Goal: Task Accomplishment & Management: Complete application form

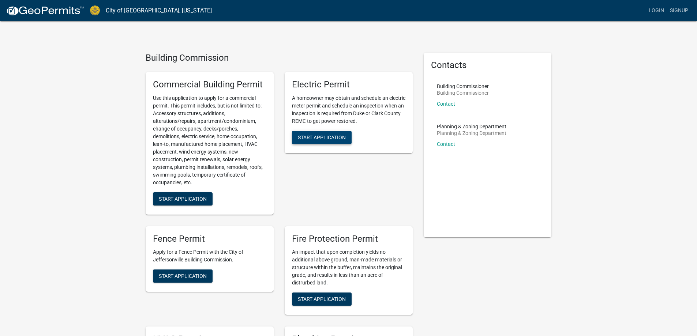
drag, startPoint x: 317, startPoint y: 137, endPoint x: 313, endPoint y: 162, distance: 24.6
click at [313, 162] on div "Electric Permit A homeowner may obtain and schedule an electric meter permit an…" at bounding box center [348, 143] width 139 height 154
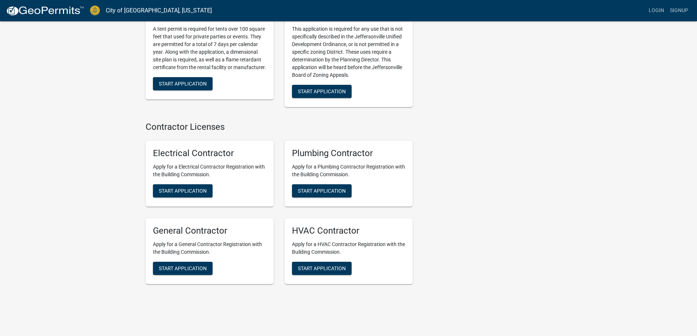
scroll to position [1444, 0]
click at [200, 188] on span "Start Application" at bounding box center [183, 191] width 48 height 6
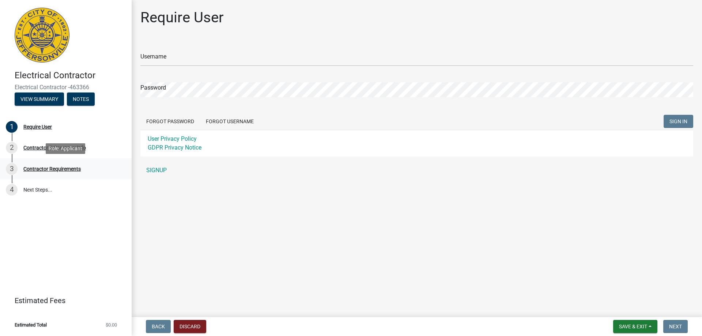
click at [44, 168] on div "Contractor Requirements" at bounding box center [51, 168] width 57 height 5
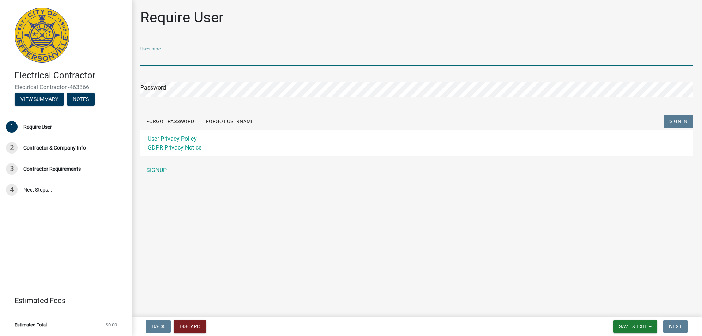
click at [166, 63] on input "Username" at bounding box center [416, 58] width 553 height 15
type input "[EMAIL_ADDRESS][DOMAIN_NAME]"
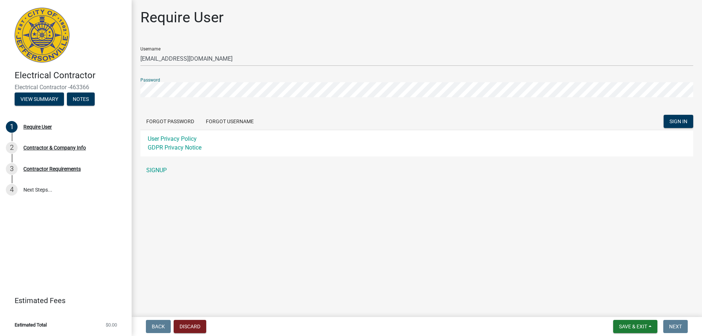
click at [337, 199] on main "Require User Username [EMAIL_ADDRESS][DOMAIN_NAME] Password Forgot Password For…" at bounding box center [417, 157] width 570 height 314
click at [162, 170] on link "SIGNUP" at bounding box center [416, 170] width 553 height 15
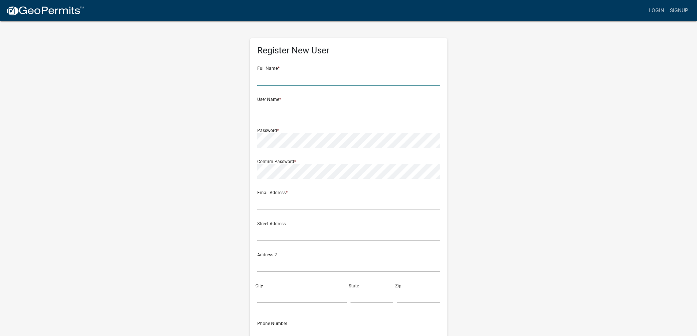
click at [284, 74] on input "text" at bounding box center [348, 78] width 183 height 15
type input "[PERSON_NAME]"
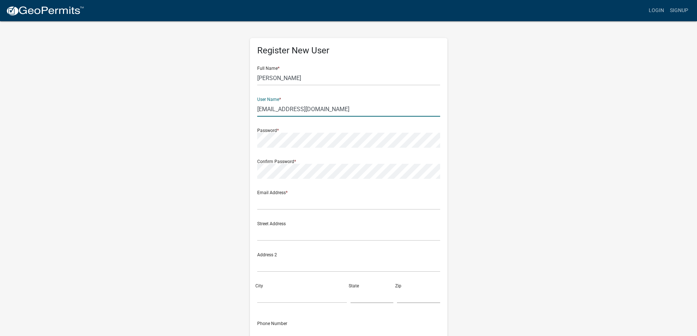
type input "[EMAIL_ADDRESS][DOMAIN_NAME]"
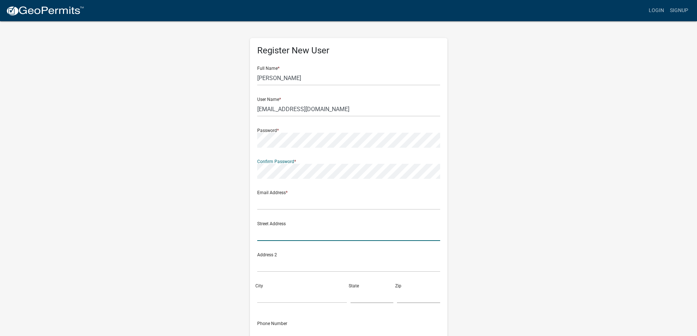
click at [280, 231] on div "Street Address" at bounding box center [348, 228] width 183 height 25
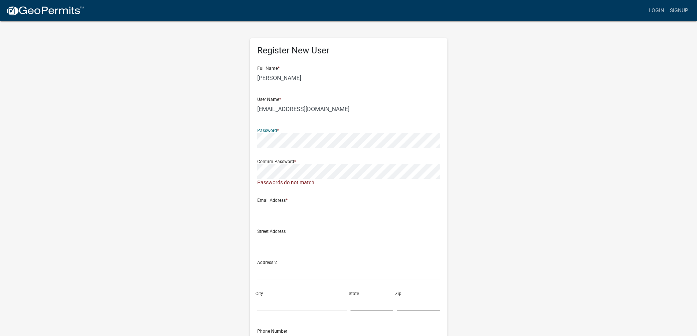
click at [318, 225] on div "Street Address" at bounding box center [348, 235] width 183 height 25
click at [249, 141] on div "Register New User Full Name * [PERSON_NAME] User Name * [EMAIL_ADDRESS][DOMAIN_…" at bounding box center [348, 219] width 208 height 399
click at [283, 221] on div "Street Address" at bounding box center [348, 228] width 183 height 25
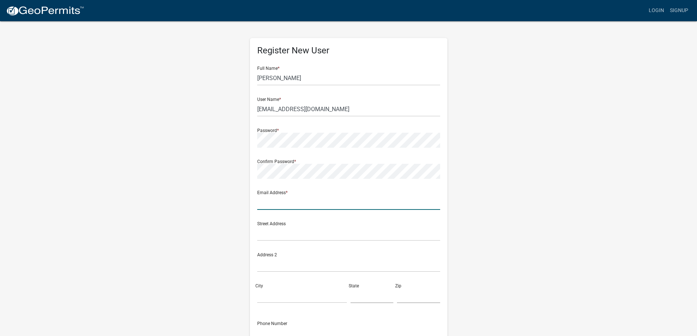
click at [283, 201] on input "text" at bounding box center [348, 202] width 183 height 15
type input "[EMAIL_ADDRESS][DOMAIN_NAME]"
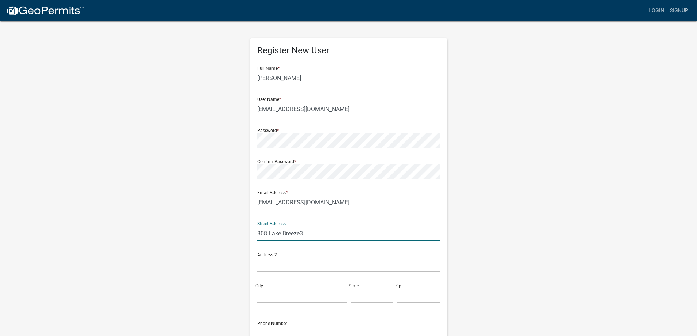
drag, startPoint x: 321, startPoint y: 229, endPoint x: 321, endPoint y: 234, distance: 5.1
click at [321, 234] on input "808 Lake Breeze3" at bounding box center [348, 233] width 183 height 15
type input "808 Lake Breeze"
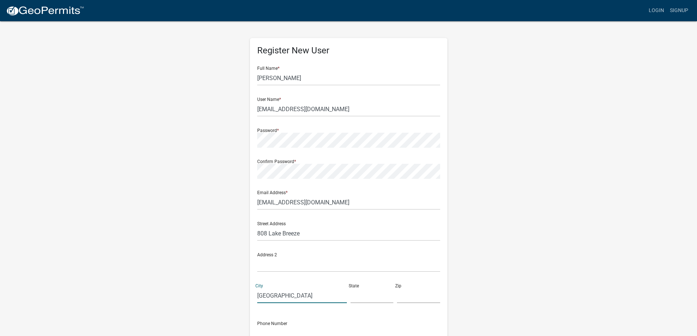
type input "[GEOGRAPHIC_DATA]"
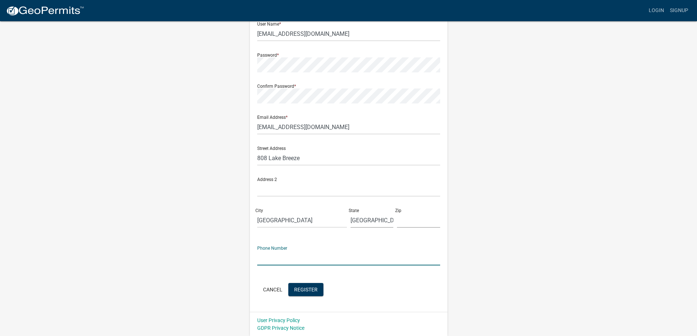
scroll to position [76, 0]
click at [397, 218] on input "text" at bounding box center [418, 219] width 43 height 15
type input "75077"
type input "[PHONE_NUMBER]"
click at [302, 284] on button "Register" at bounding box center [305, 289] width 35 height 13
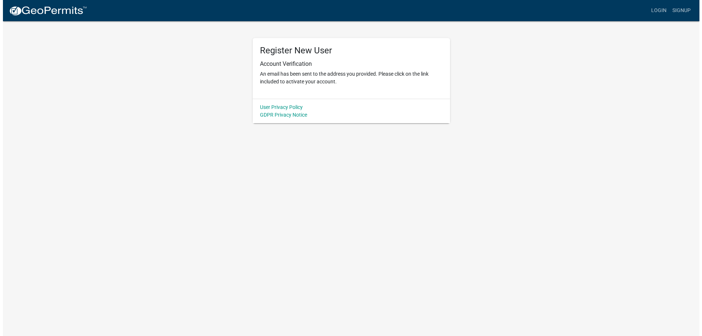
scroll to position [0, 0]
click at [663, 16] on link "Login" at bounding box center [661, 11] width 21 height 14
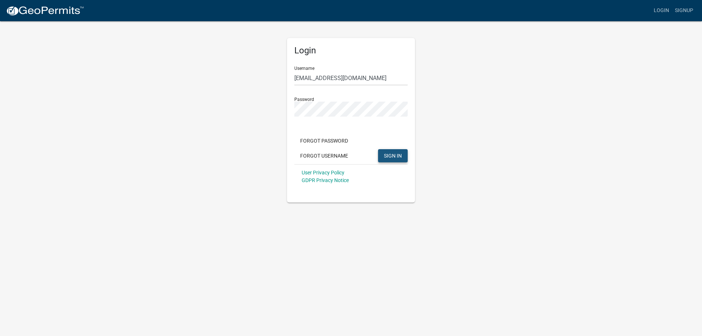
click at [395, 156] on span "SIGN IN" at bounding box center [393, 155] width 18 height 6
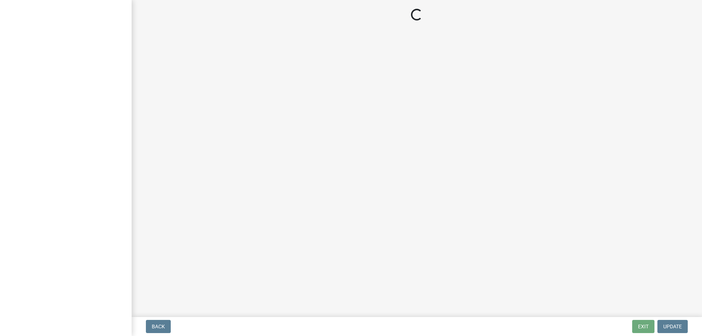
select select "[GEOGRAPHIC_DATA]"
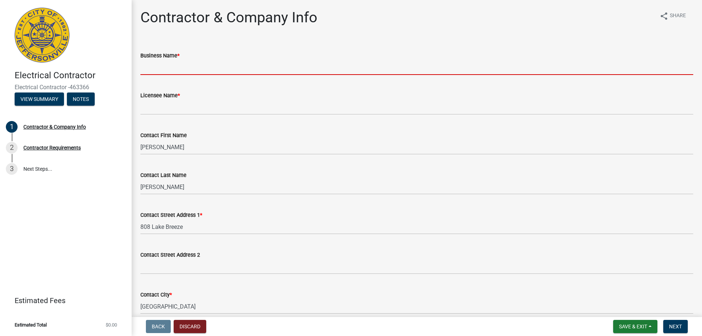
click at [196, 66] on input "Business Name *" at bounding box center [416, 67] width 553 height 15
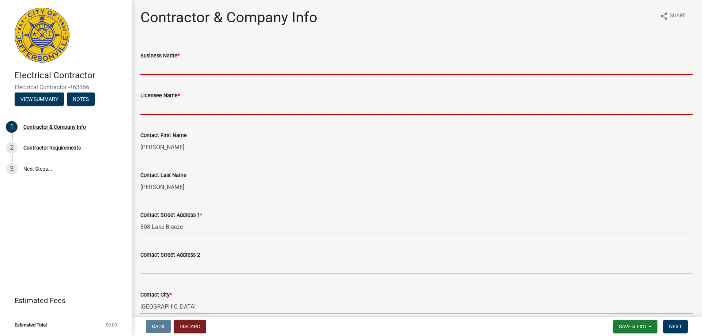
click at [210, 113] on input "Licensee Name *" at bounding box center [416, 107] width 553 height 15
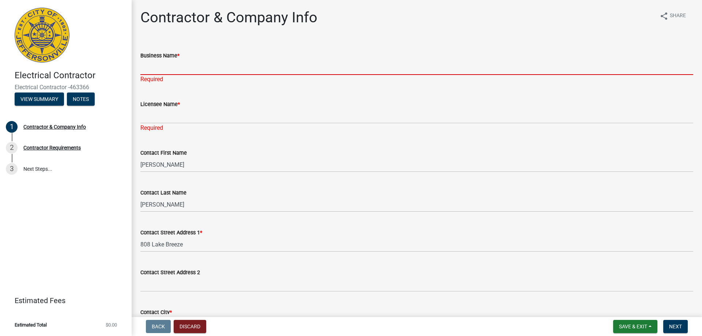
click at [196, 72] on input "Business Name *" at bounding box center [416, 67] width 553 height 15
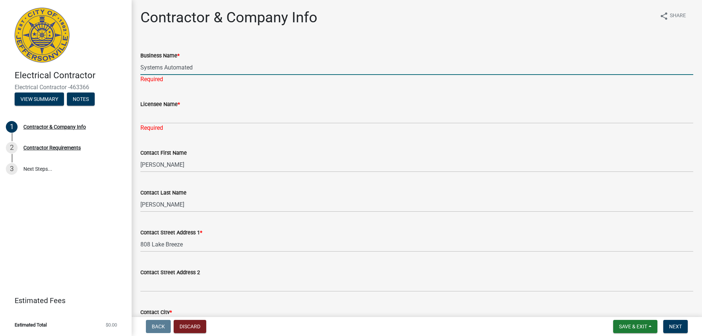
type input "Systems Automated"
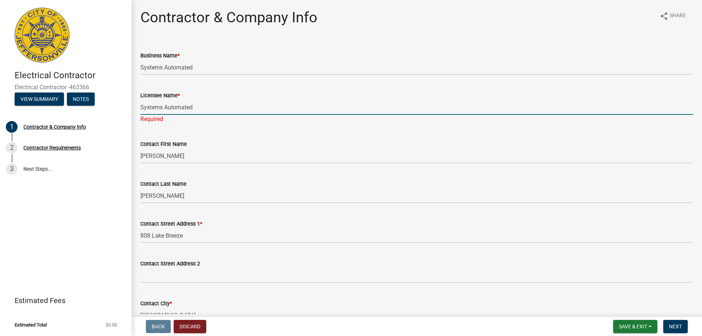
type input "Systems Automated"
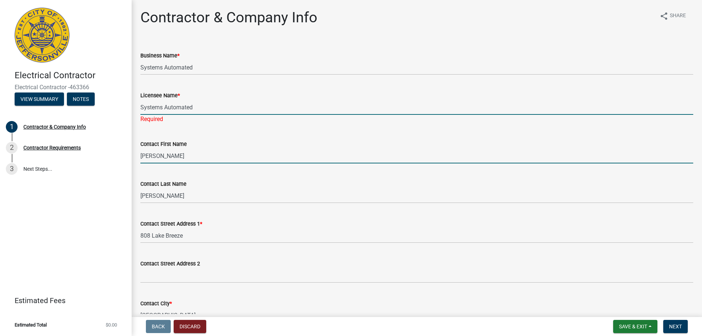
click at [275, 163] on wm-data-entity-input-list "Business Name * Systems Automated Licensee Name * Systems Automated Required Co…" at bounding box center [416, 309] width 553 height 536
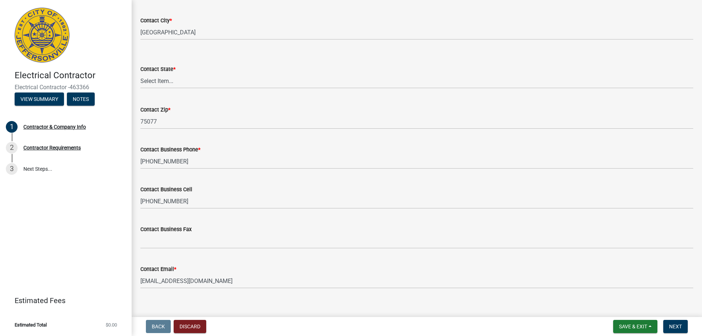
scroll to position [283, 0]
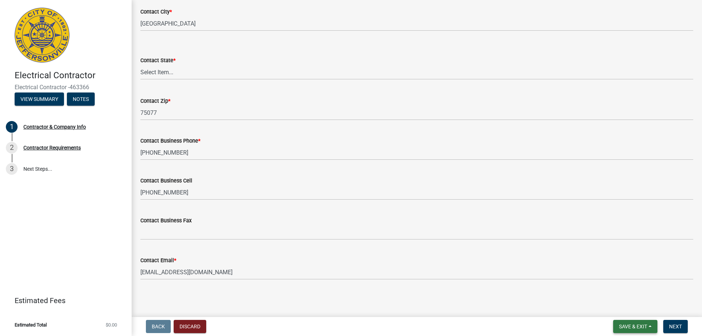
click at [627, 325] on span "Save & Exit" at bounding box center [633, 327] width 28 height 6
click at [616, 309] on button "Save & Exit" at bounding box center [628, 308] width 59 height 18
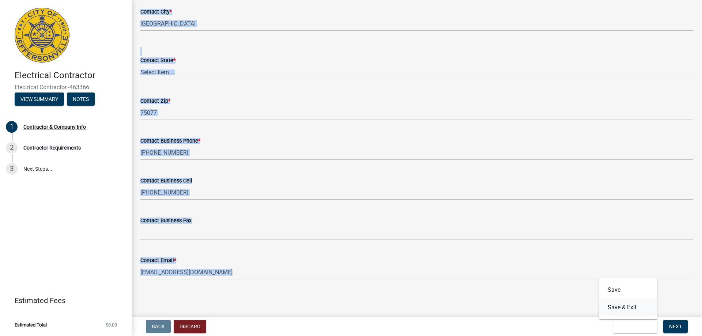
scroll to position [0, 0]
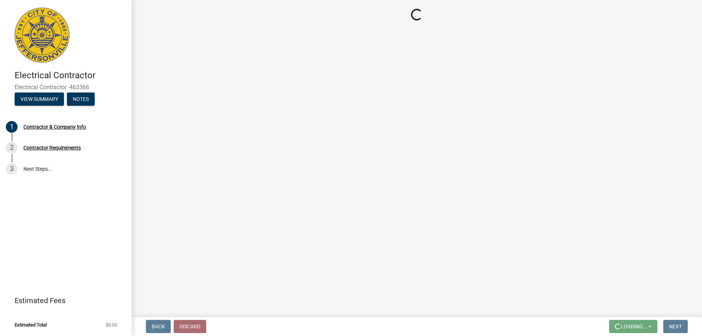
click at [616, 309] on main "Loading..." at bounding box center [417, 157] width 570 height 314
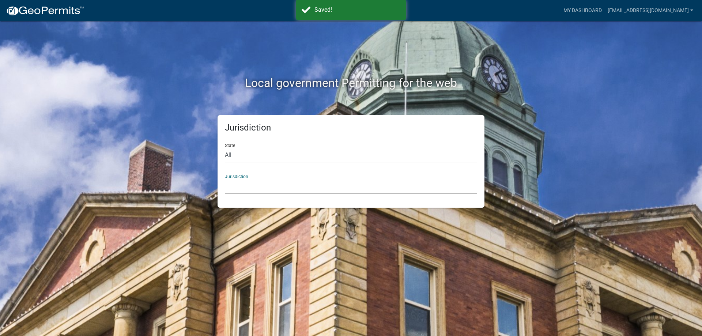
click at [238, 183] on select "Custer County, Colorado City of Bainbridge, Georgia Cook County, Georgia Crawfo…" at bounding box center [351, 186] width 252 height 15
click at [651, 11] on link "[EMAIL_ADDRESS][DOMAIN_NAME]" at bounding box center [650, 11] width 91 height 14
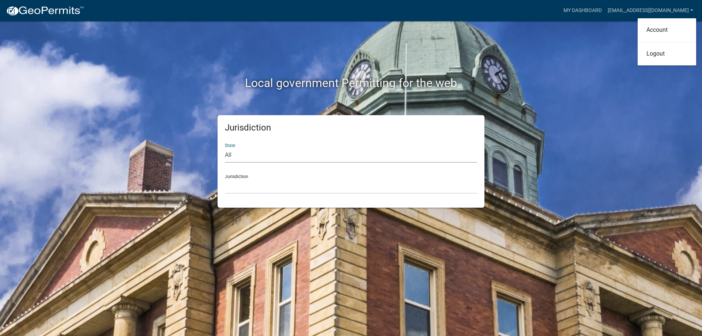
click at [282, 151] on select "All Colorado Georgia Indiana Iowa Kansas Minnesota Ohio South Carolina Wisconsin" at bounding box center [351, 155] width 252 height 15
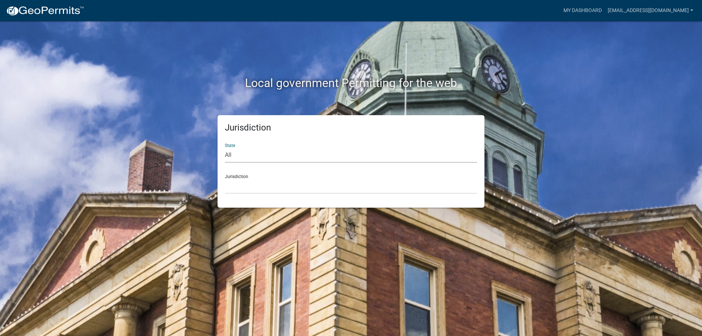
select select "[US_STATE]"
click at [225, 148] on select "All Colorado Georgia Indiana Iowa Kansas Minnesota Ohio South Carolina Wisconsin" at bounding box center [351, 155] width 252 height 15
click at [275, 190] on select "City of Charlestown, Indiana City of Jeffersonville, Indiana City of Logansport…" at bounding box center [351, 186] width 252 height 15
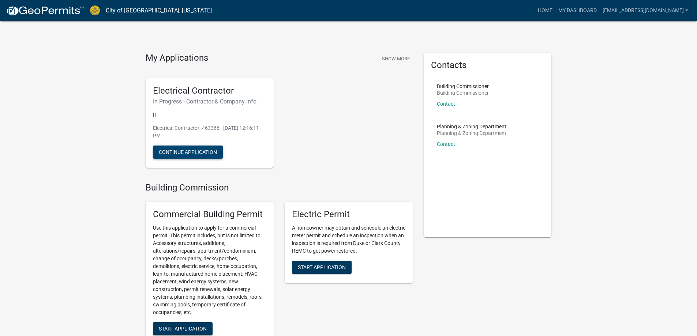
click at [181, 155] on button "Continue Application" at bounding box center [188, 152] width 70 height 13
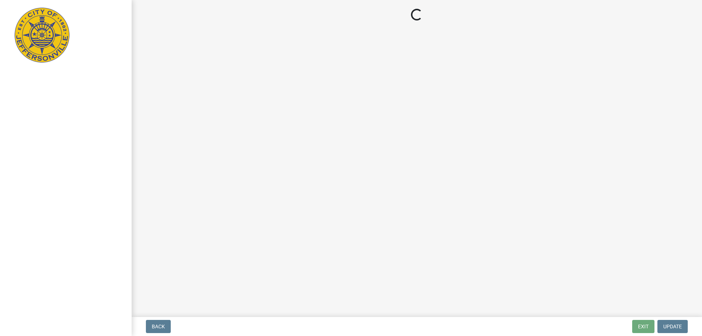
select select "[GEOGRAPHIC_DATA]"
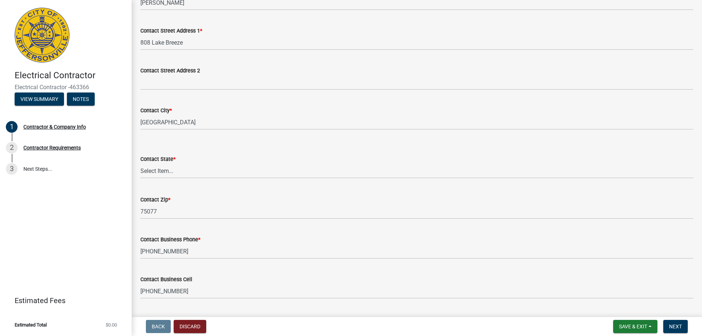
scroll to position [283, 0]
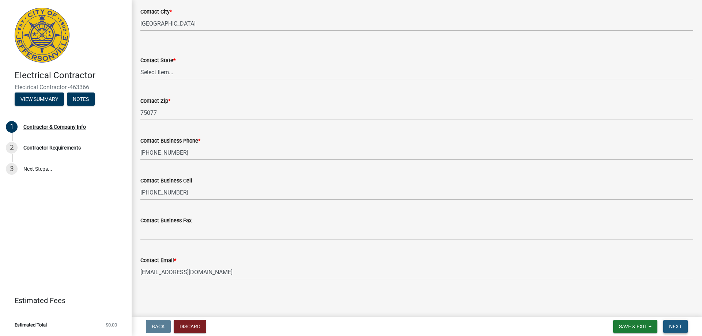
click at [676, 328] on span "Next" at bounding box center [675, 327] width 13 height 6
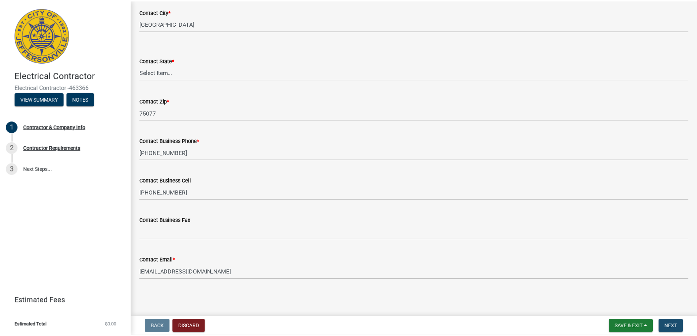
scroll to position [0, 0]
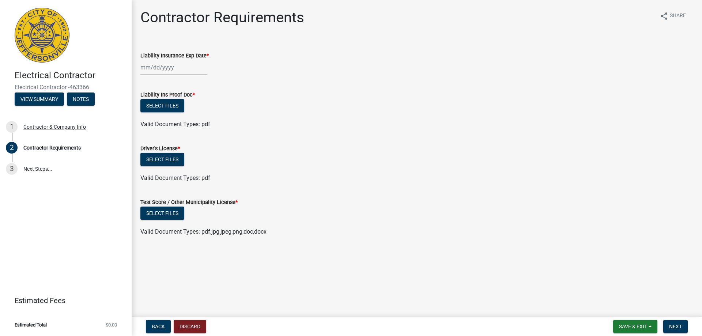
click at [165, 68] on div at bounding box center [173, 67] width 67 height 15
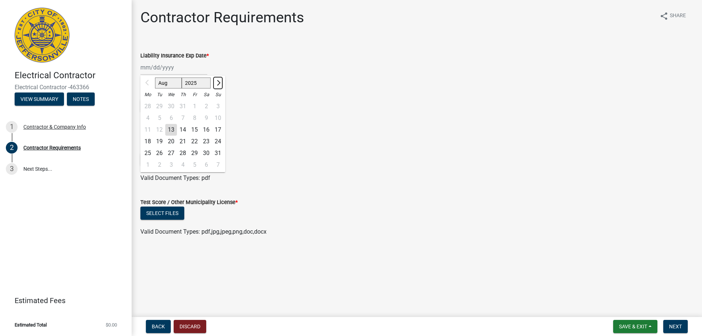
click at [219, 83] on span "Next month" at bounding box center [217, 82] width 5 height 5
click at [217, 82] on span "Next month" at bounding box center [217, 82] width 5 height 5
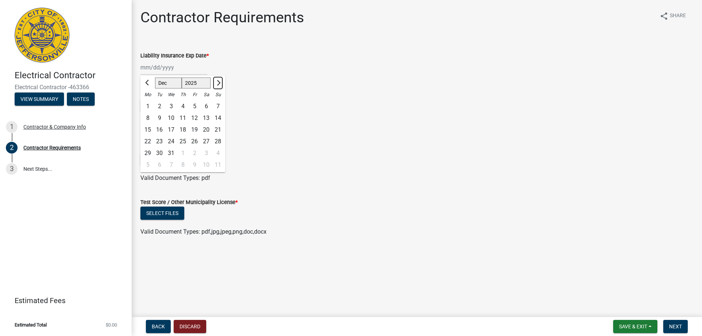
click at [217, 82] on span "Next month" at bounding box center [217, 82] width 5 height 5
select select "2"
select select "2026"
click at [159, 131] on div "10" at bounding box center [160, 130] width 12 height 12
type input "02/10/2026"
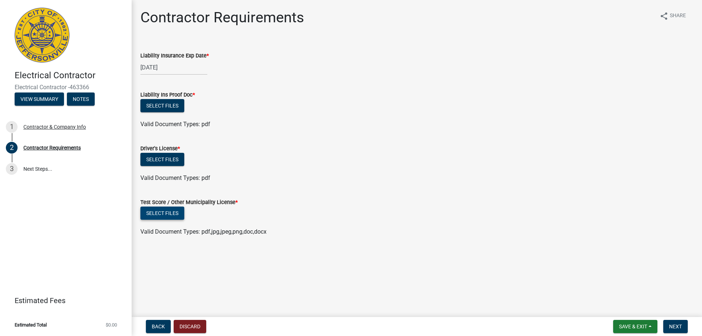
click at [172, 215] on button "Select files" at bounding box center [162, 213] width 44 height 13
click at [87, 238] on div "Electrical Contractor Electrical Contractor -463366 View Summary Notes 1 Contra…" at bounding box center [66, 168] width 132 height 336
click at [200, 330] on button "Discard" at bounding box center [190, 326] width 33 height 13
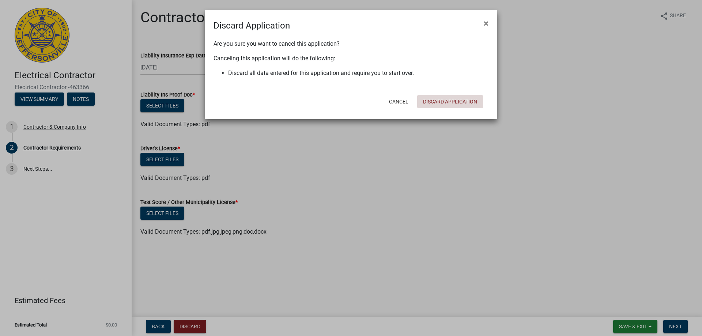
click at [458, 102] on button "Discard Application" at bounding box center [450, 101] width 66 height 13
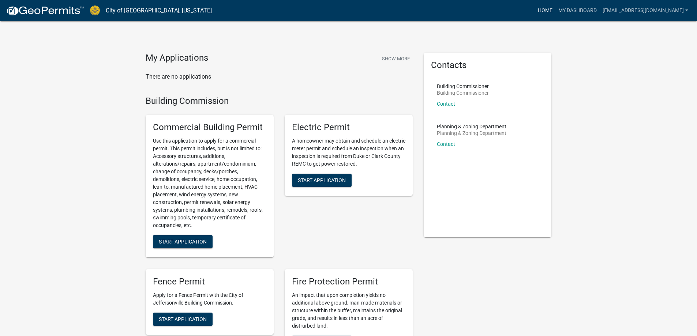
click at [555, 11] on link "Home" at bounding box center [545, 11] width 20 height 14
click at [386, 59] on button "Show More" at bounding box center [396, 59] width 34 height 12
